Goal: Navigation & Orientation: Find specific page/section

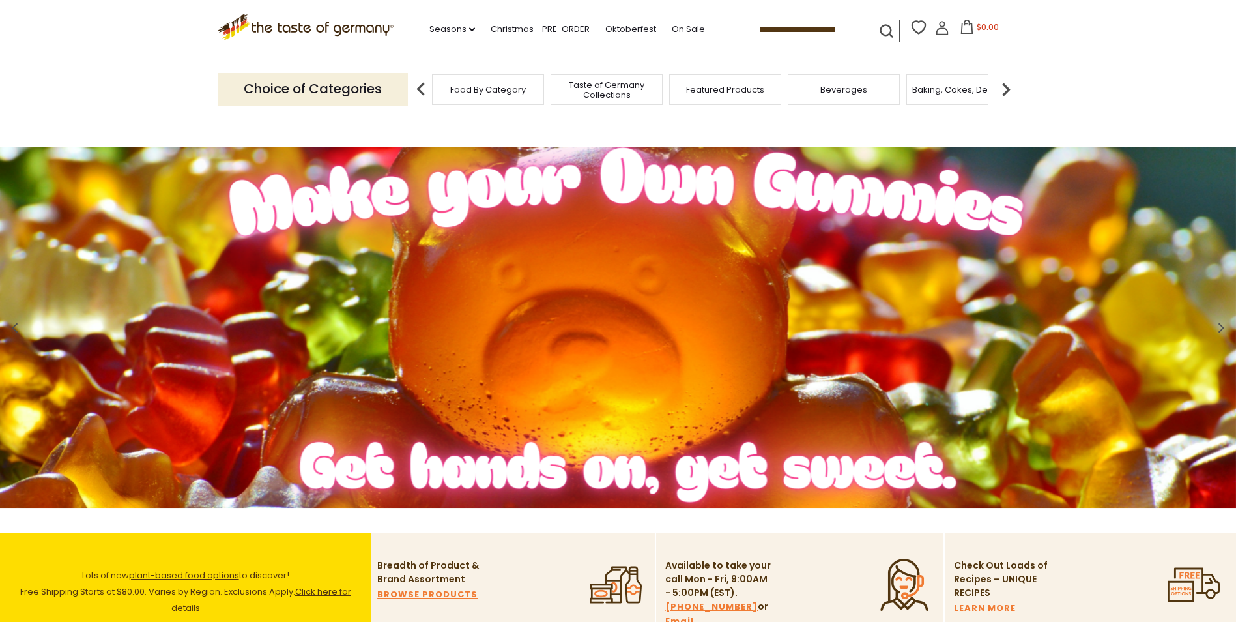
click at [477, 89] on span "Food By Category" at bounding box center [488, 90] width 76 height 10
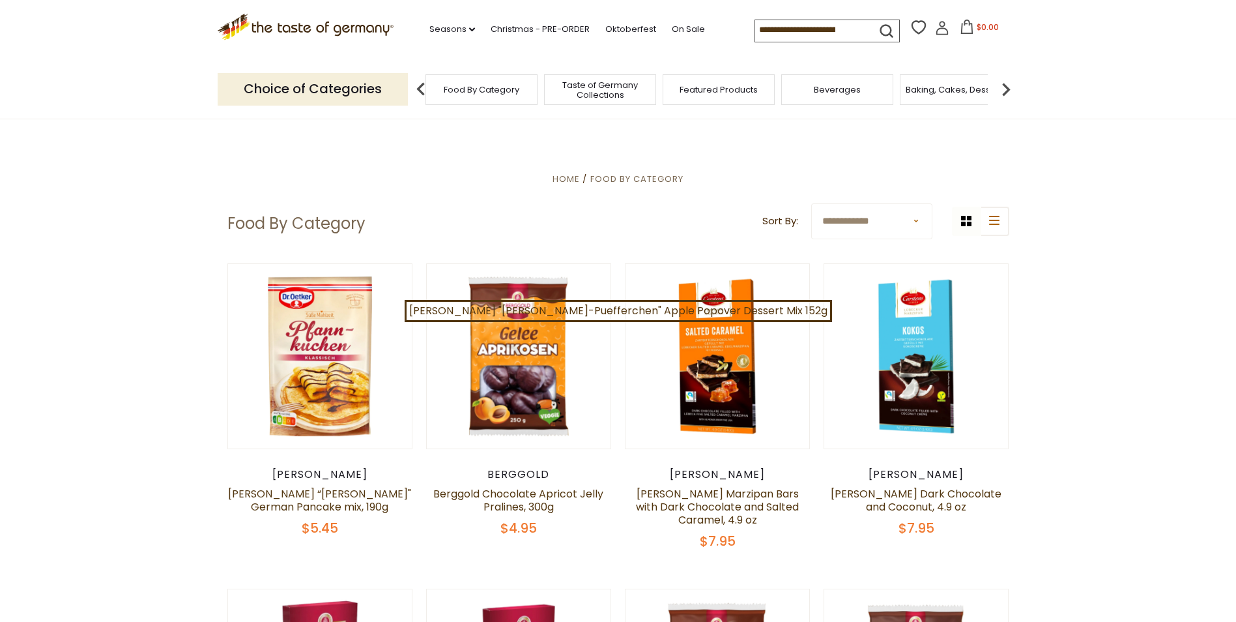
click at [702, 88] on span "Featured Products" at bounding box center [719, 90] width 78 height 10
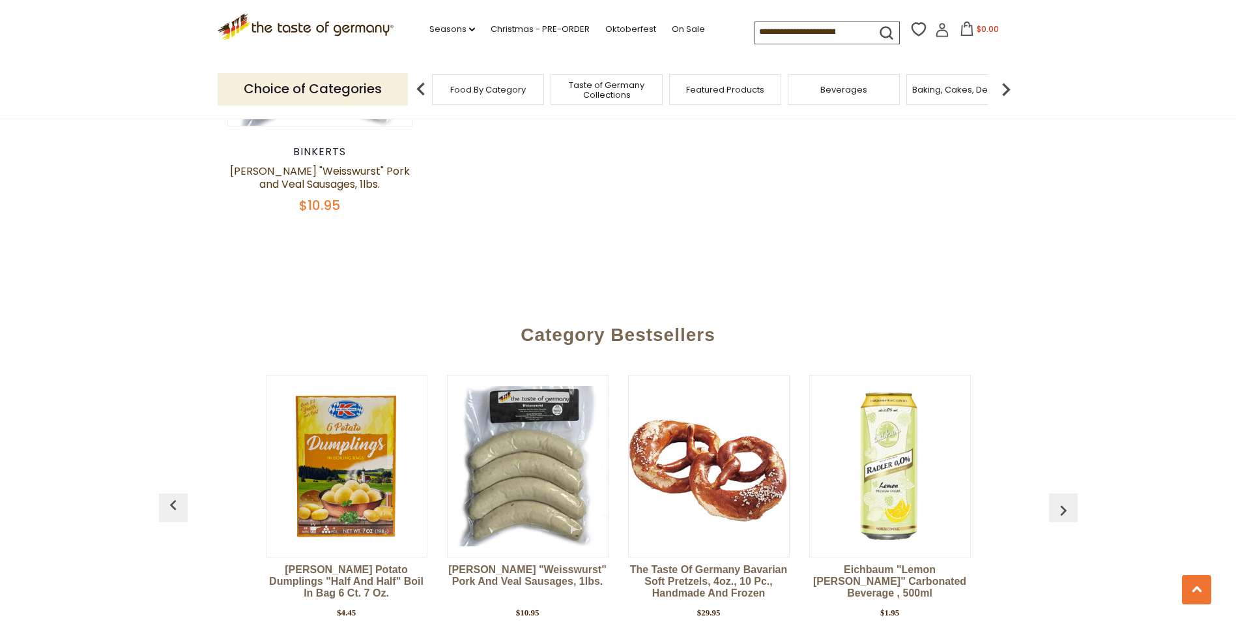
scroll to position [1825, 0]
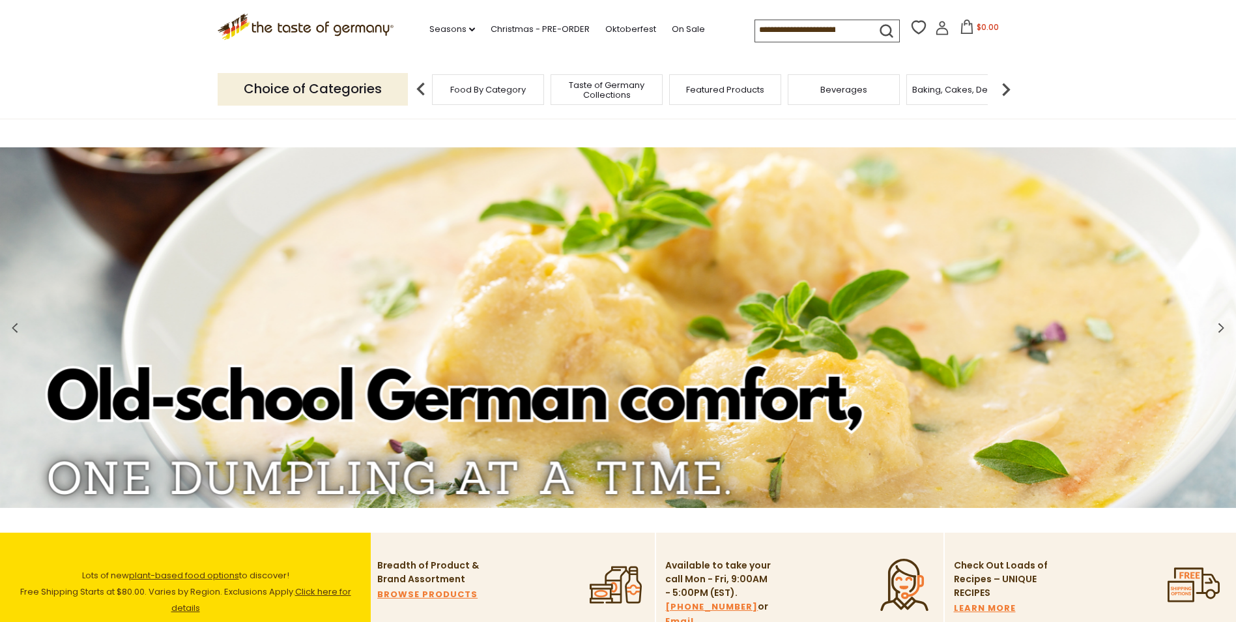
click at [501, 88] on span "Food By Category" at bounding box center [488, 90] width 76 height 10
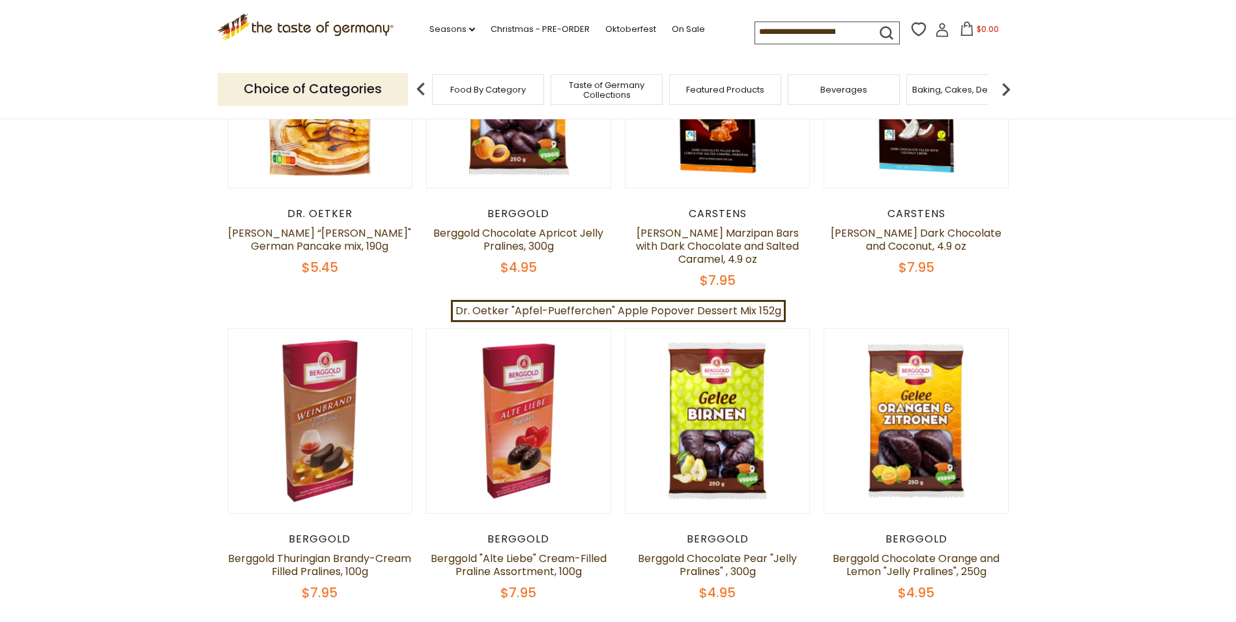
scroll to position [521, 0]
